Goal: Register for event/course

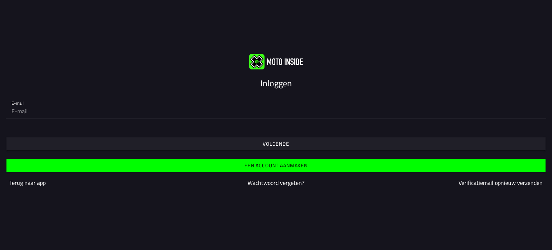
click at [280, 141] on font "Volgende" at bounding box center [276, 144] width 27 height 8
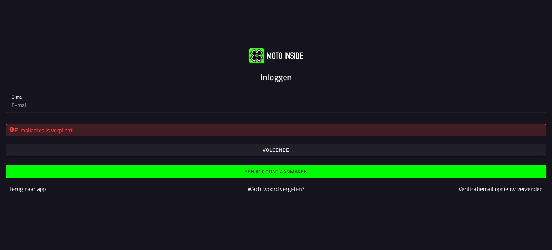
click at [165, 129] on div "E-mailadres is verplicht." at bounding box center [276, 130] width 534 height 9
click at [279, 81] on font "Inloggen" at bounding box center [276, 76] width 31 height 13
click at [272, 130] on div "E-mailadres is verplicht." at bounding box center [276, 130] width 534 height 9
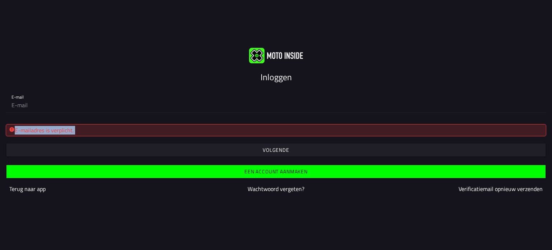
click at [219, 129] on div "E-mailadres is verplicht." at bounding box center [276, 130] width 534 height 9
click at [287, 188] on font "Wachtwoord vergeten?" at bounding box center [276, 188] width 57 height 9
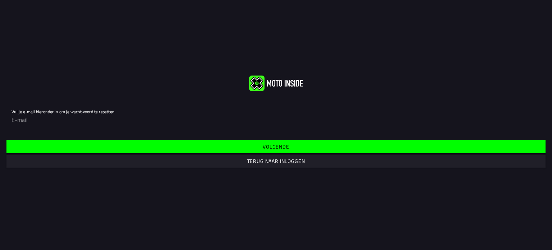
click at [275, 144] on font "Volgende" at bounding box center [276, 147] width 27 height 8
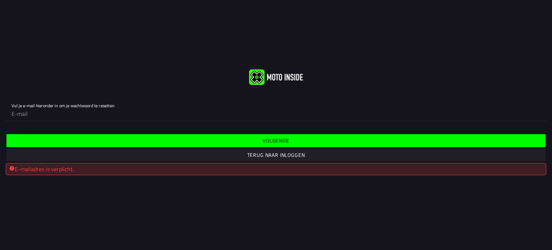
click at [42, 119] on input "email" at bounding box center [276, 113] width 529 height 14
type input "[EMAIL_ADDRESS][DOMAIN_NAME]"
click at [268, 152] on font "Terug naar inloggen" at bounding box center [276, 155] width 58 height 8
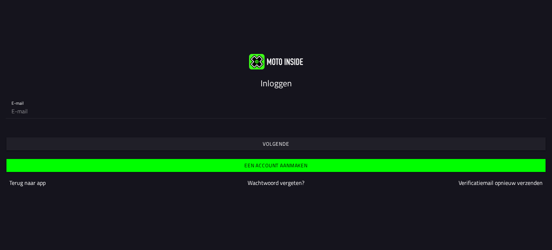
click at [24, 110] on input "email" at bounding box center [276, 111] width 529 height 14
type input "[EMAIL_ADDRESS][DOMAIN_NAME]"
click at [285, 141] on font "Volgende" at bounding box center [276, 144] width 27 height 8
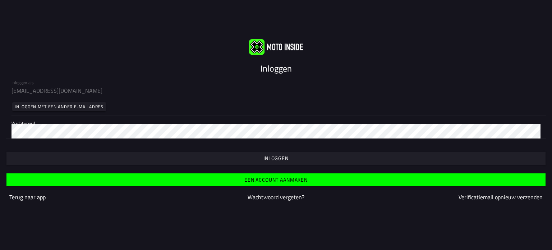
click at [282, 154] on span "button" at bounding box center [276, 158] width 528 height 13
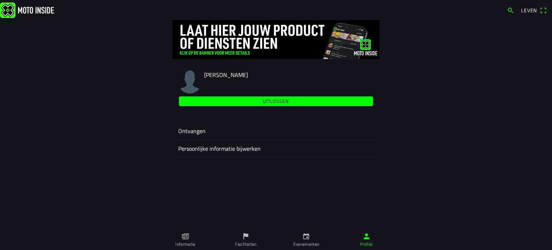
click at [308, 241] on font "Evenementen" at bounding box center [306, 244] width 26 height 7
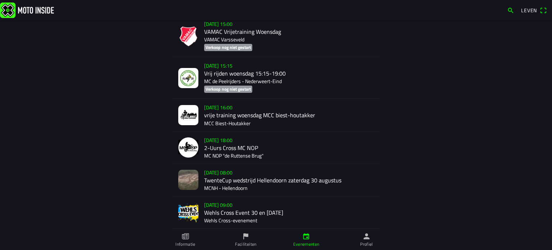
scroll to position [600, 0]
click at [220, 149] on div "[DATE] 18:00 2-Uurs Cross MC NOP MC NOP "de Ruttense Brug"" at bounding box center [289, 148] width 170 height 32
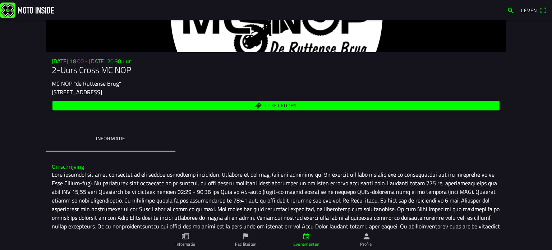
scroll to position [91, 0]
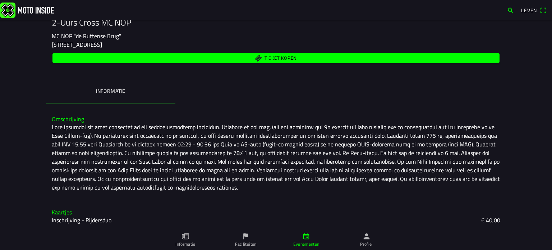
click at [64, 219] on font "Inschrijving - Rijdersduo" at bounding box center [82, 220] width 60 height 9
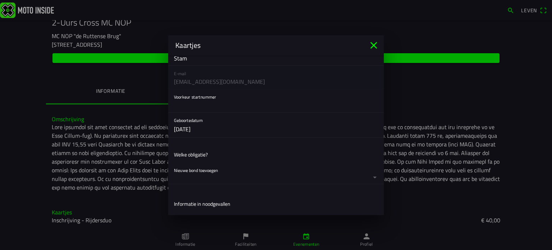
scroll to position [0, 0]
